Goal: Information Seeking & Learning: Learn about a topic

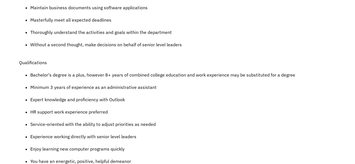
scroll to position [348, 0]
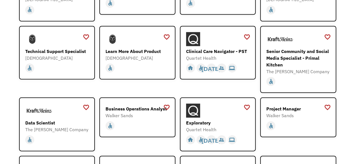
scroll to position [528, 0]
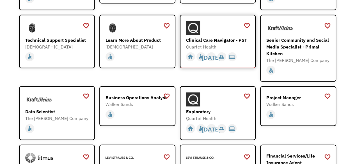
click at [220, 37] on div "Clinical Care Navigator - PST" at bounding box center [218, 40] width 65 height 7
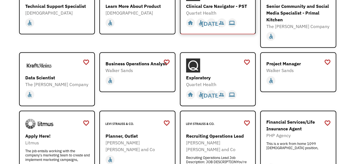
scroll to position [573, 0]
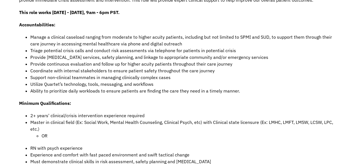
scroll to position [292, 0]
